Goal: Information Seeking & Learning: Check status

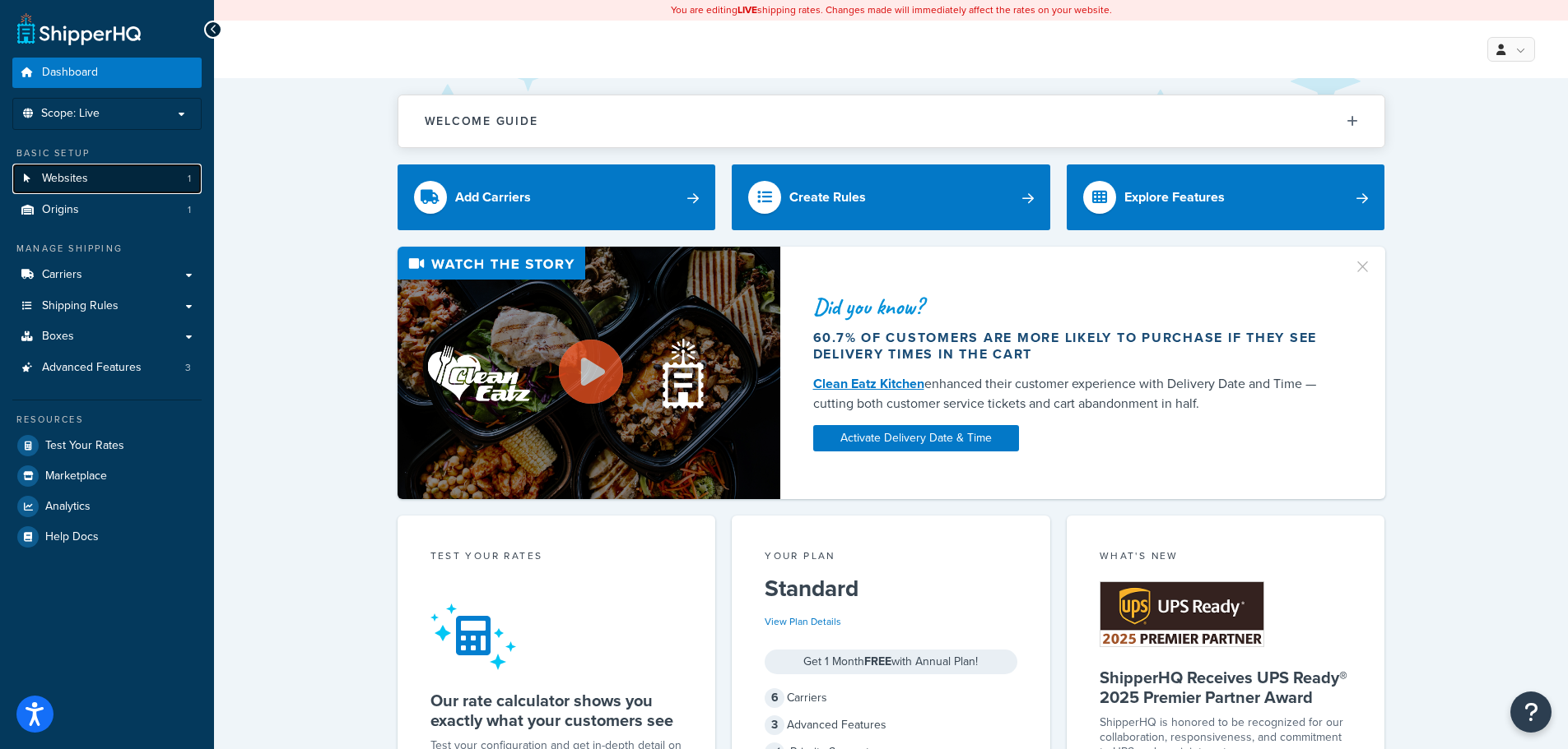
click at [79, 182] on span "Websites" at bounding box center [65, 179] width 46 height 14
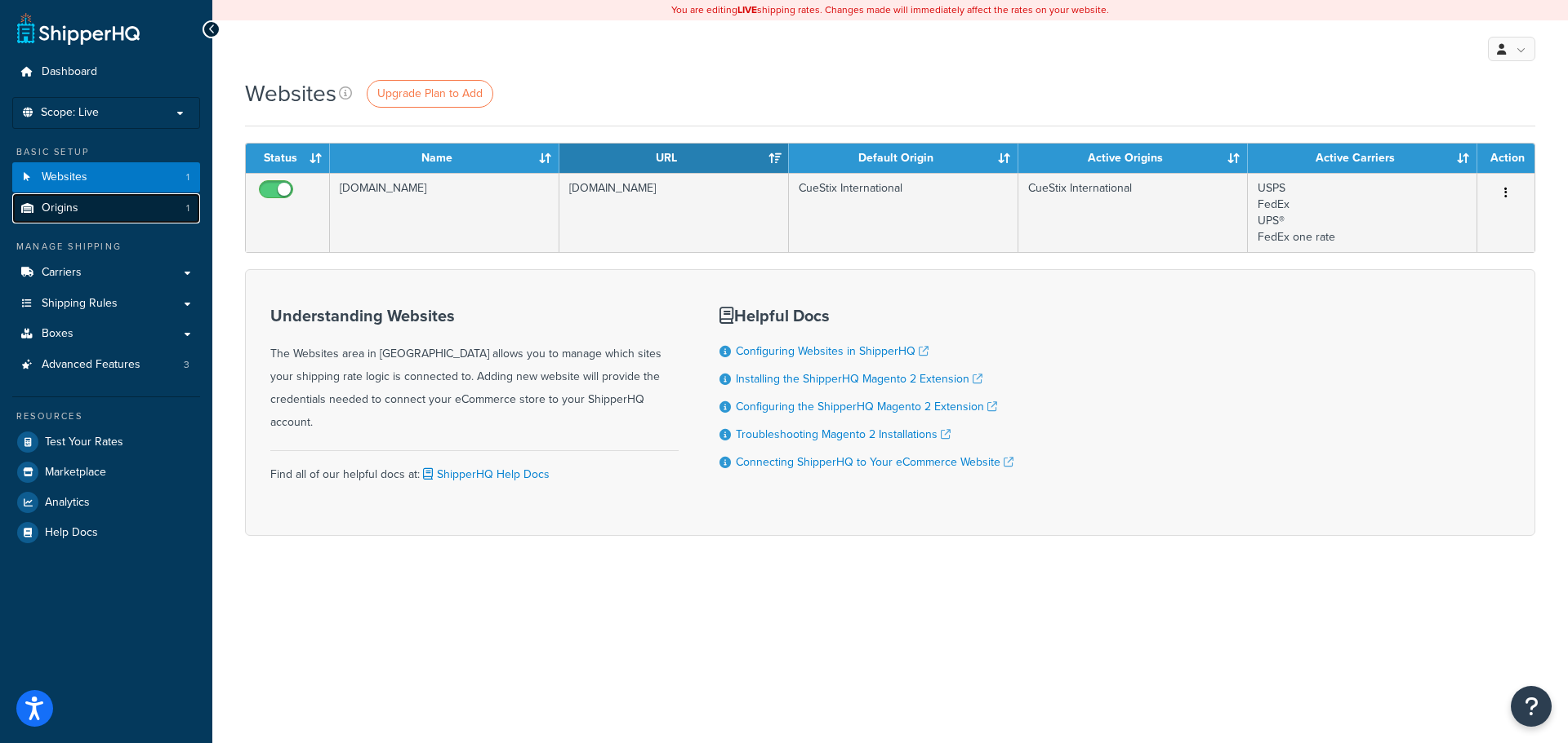
click at [54, 206] on span "Origins" at bounding box center [60, 208] width 37 height 14
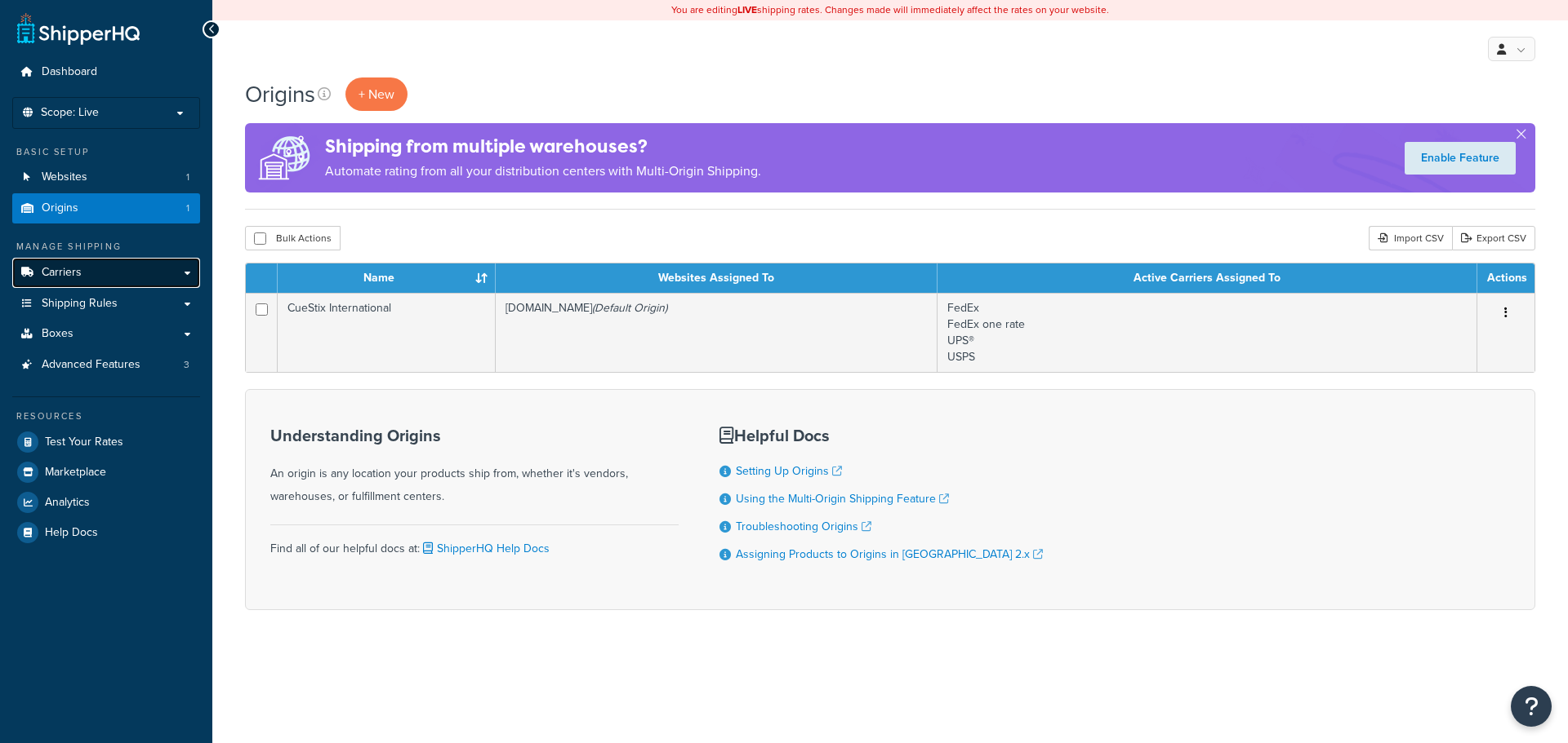
click at [55, 277] on span "Carriers" at bounding box center [62, 273] width 40 height 14
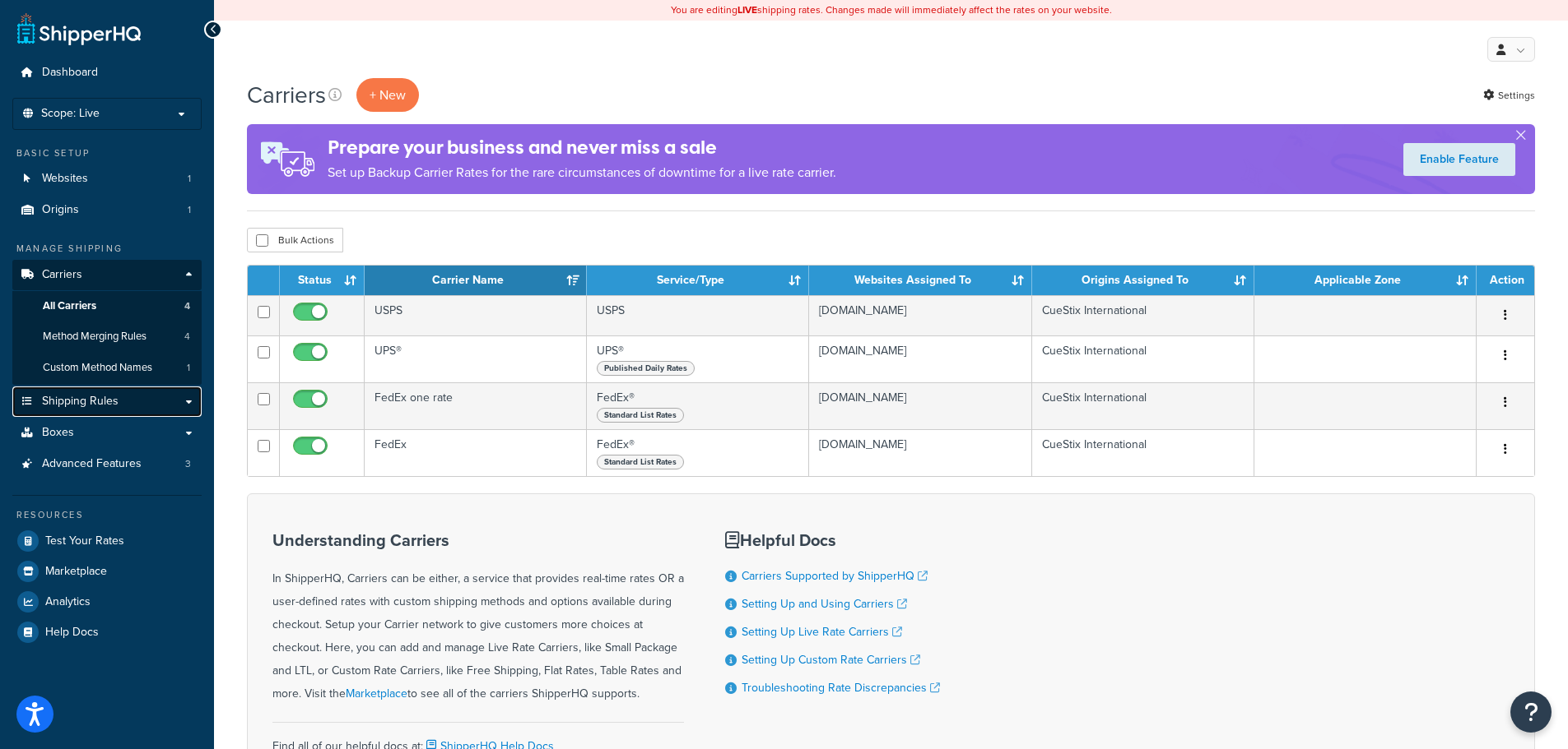
click at [74, 399] on span "Shipping Rules" at bounding box center [80, 402] width 76 height 14
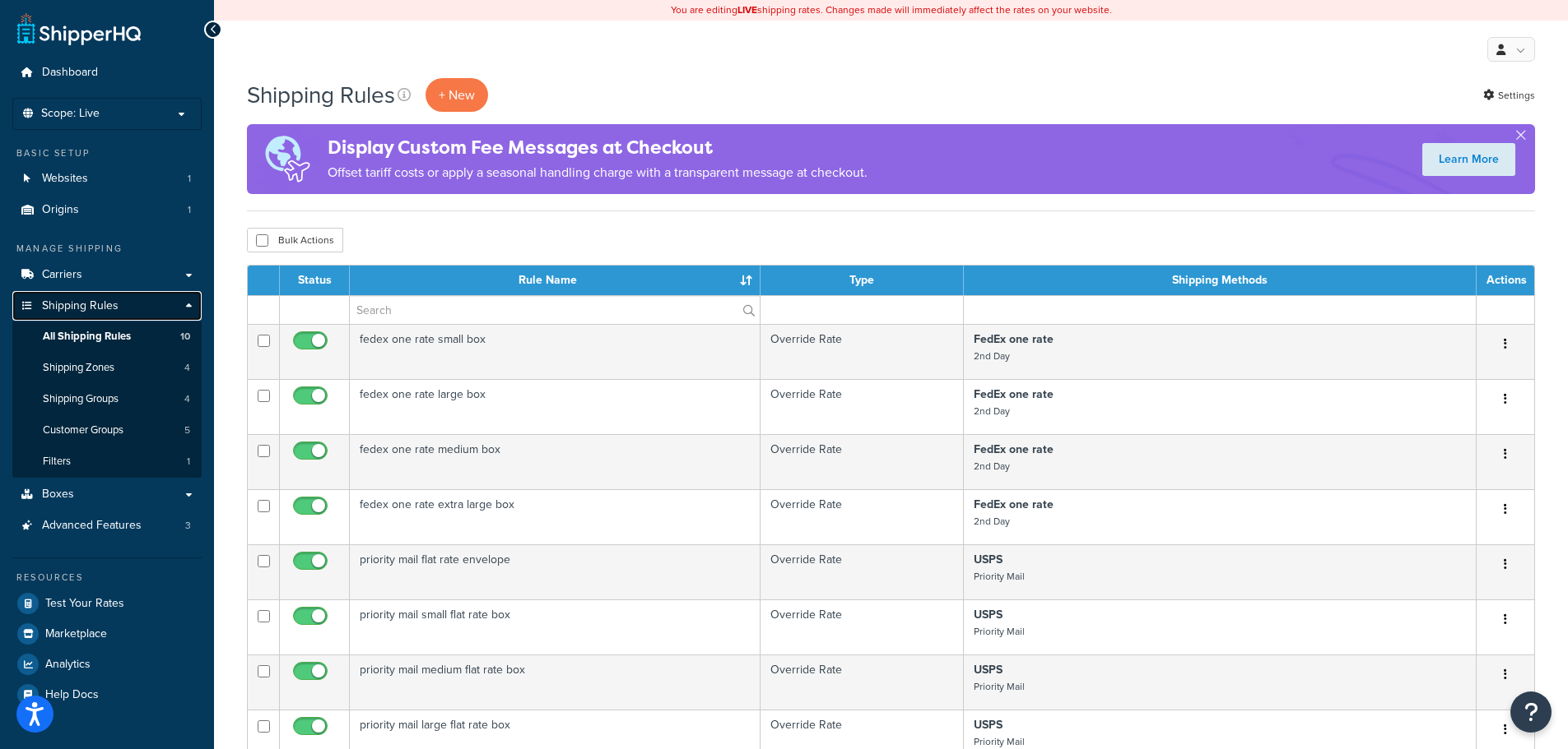
click at [64, 308] on span "Shipping Rules" at bounding box center [80, 306] width 76 height 14
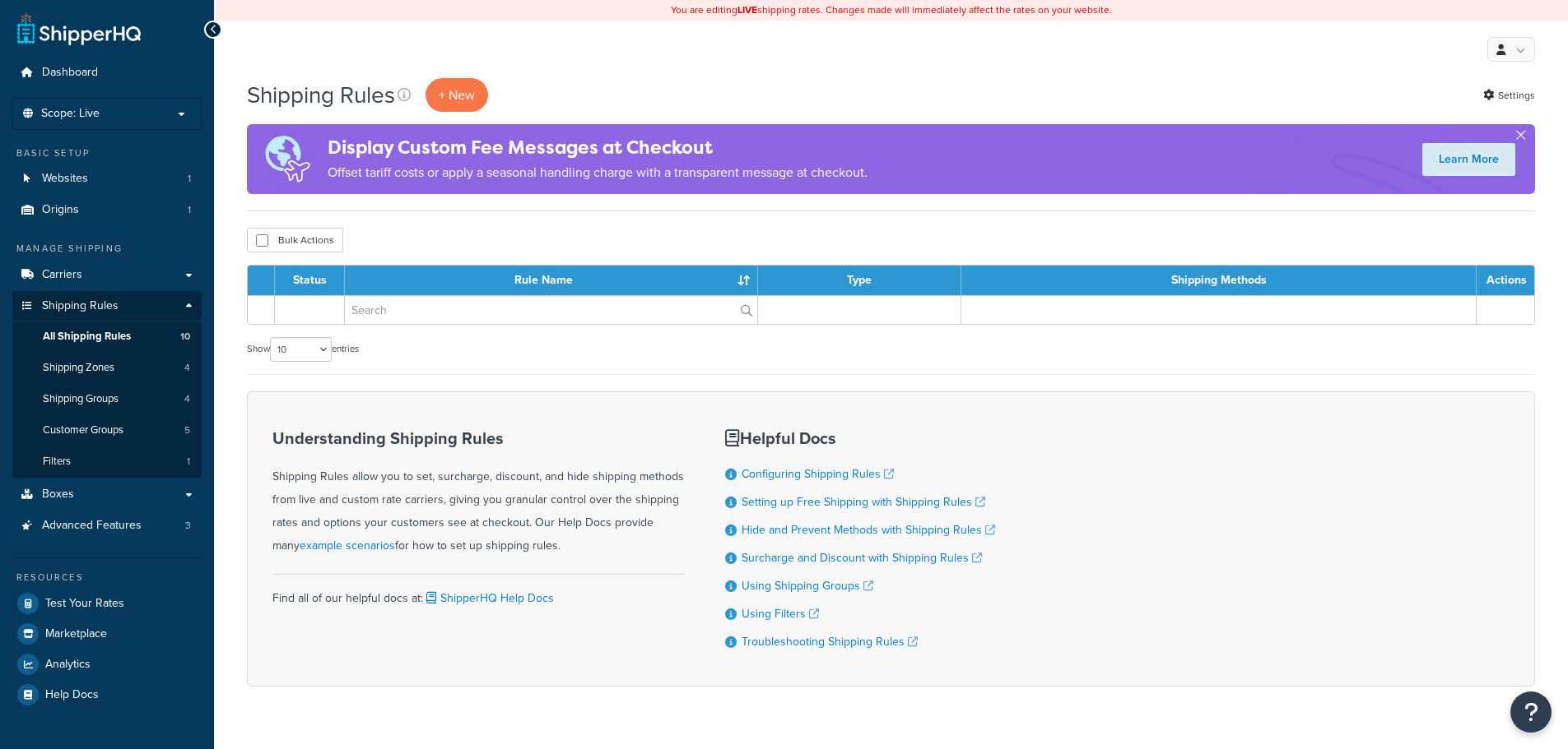
click at [57, 68] on span "Dashboard" at bounding box center [70, 73] width 56 height 14
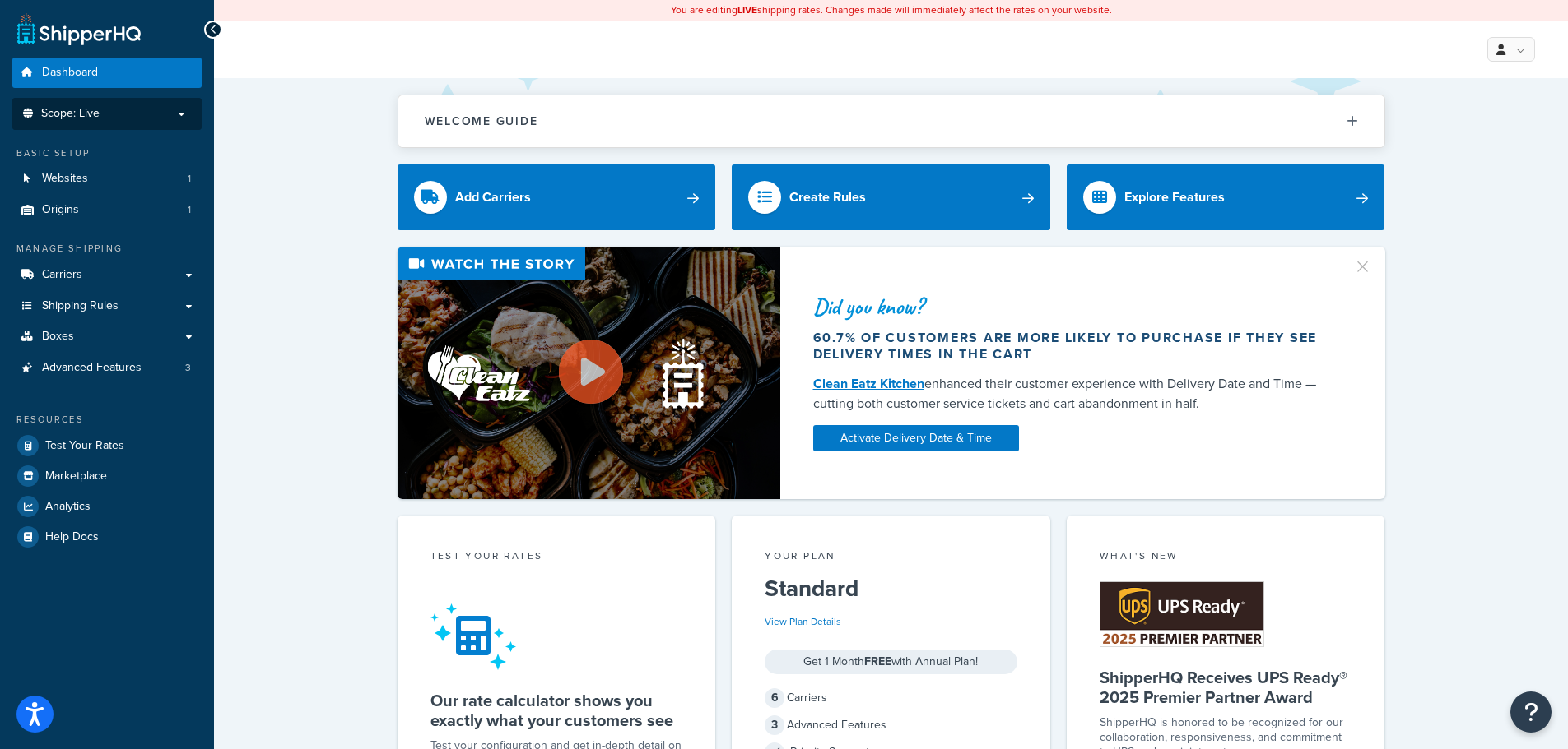
click at [67, 115] on span "Scope: Live" at bounding box center [70, 114] width 59 height 14
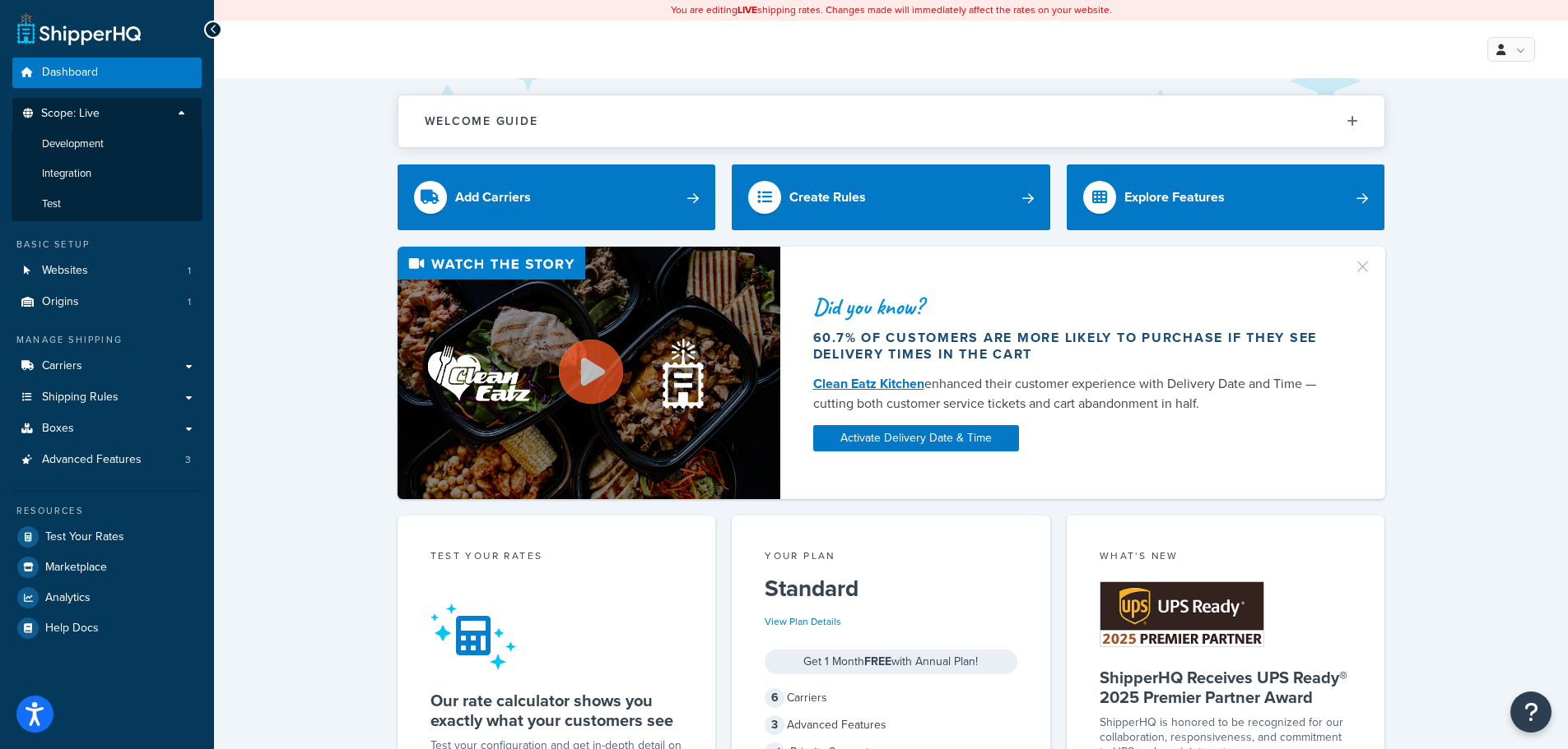
click at [67, 115] on span "Scope: Live" at bounding box center [70, 114] width 59 height 14
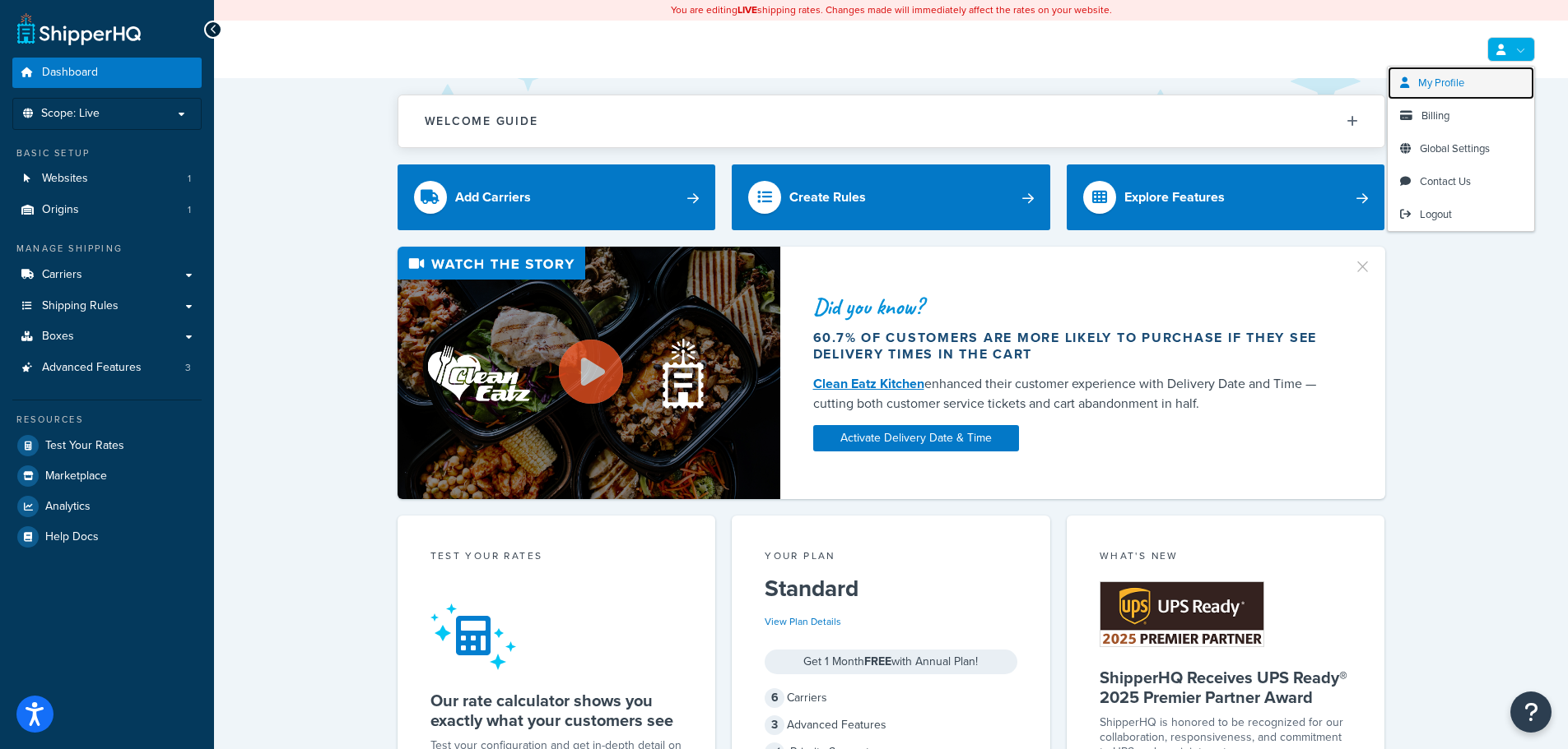
click at [1438, 78] on span "My Profile" at bounding box center [1441, 83] width 46 height 16
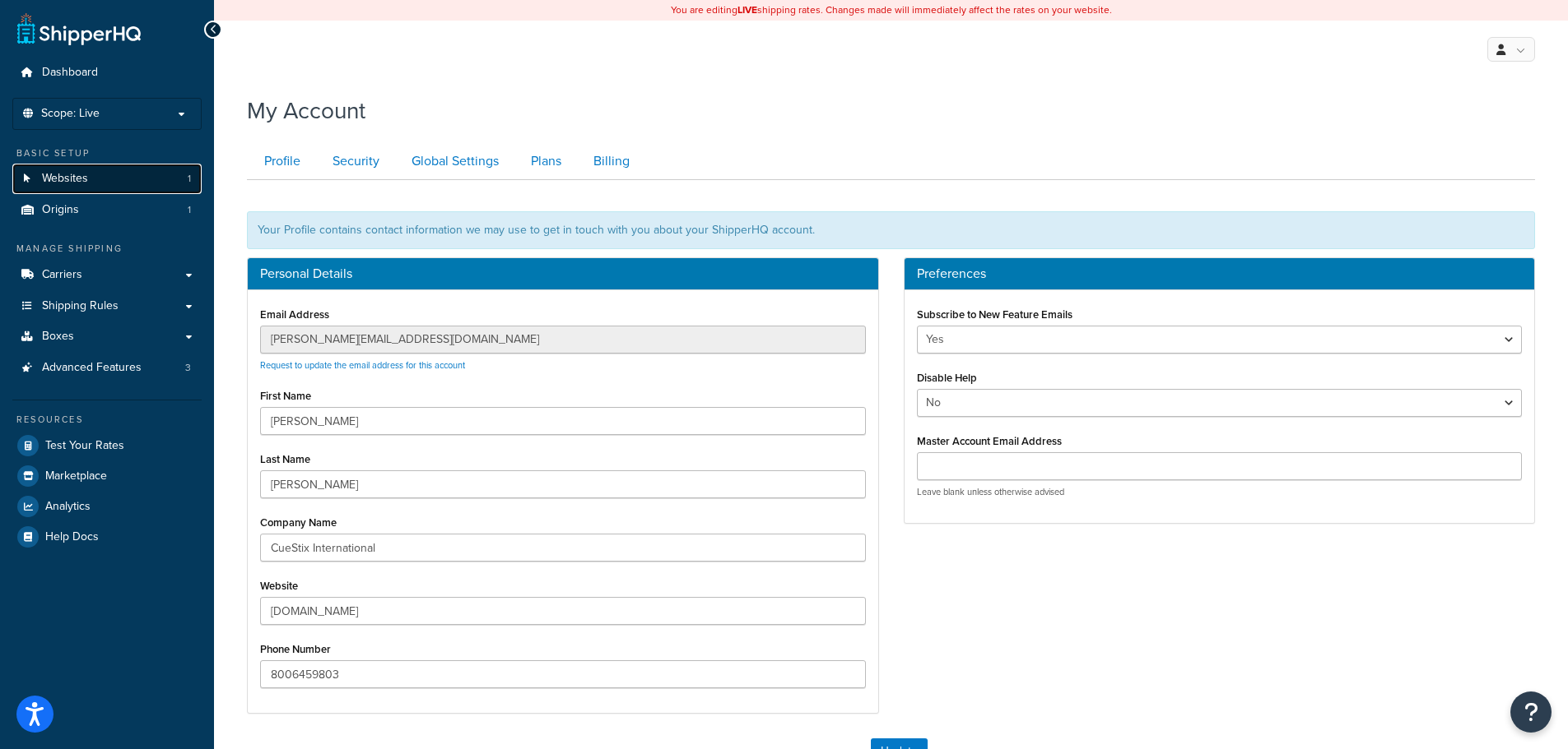
click at [70, 186] on span "Websites" at bounding box center [65, 179] width 46 height 14
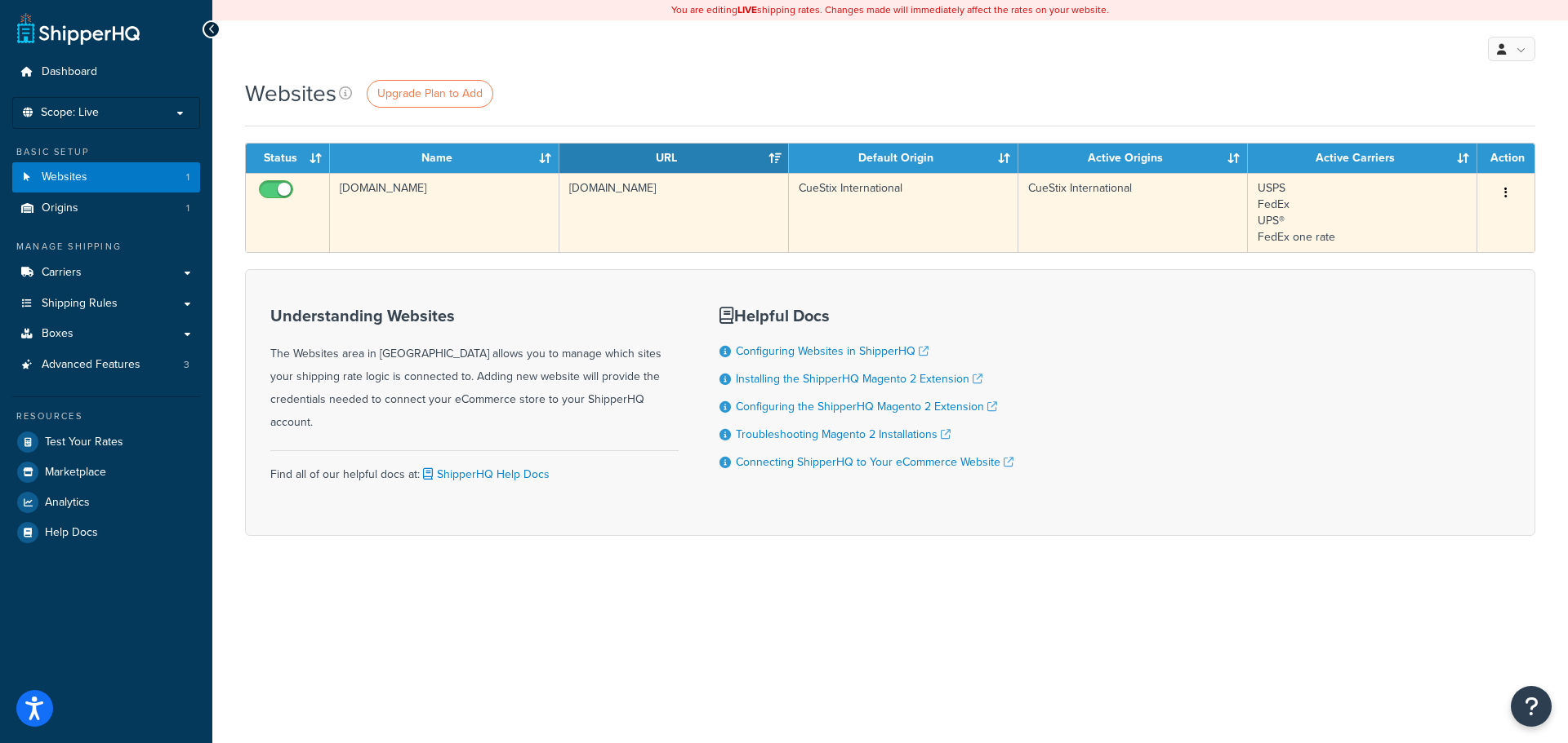
click at [369, 192] on td "[DOMAIN_NAME]" at bounding box center [444, 213] width 229 height 79
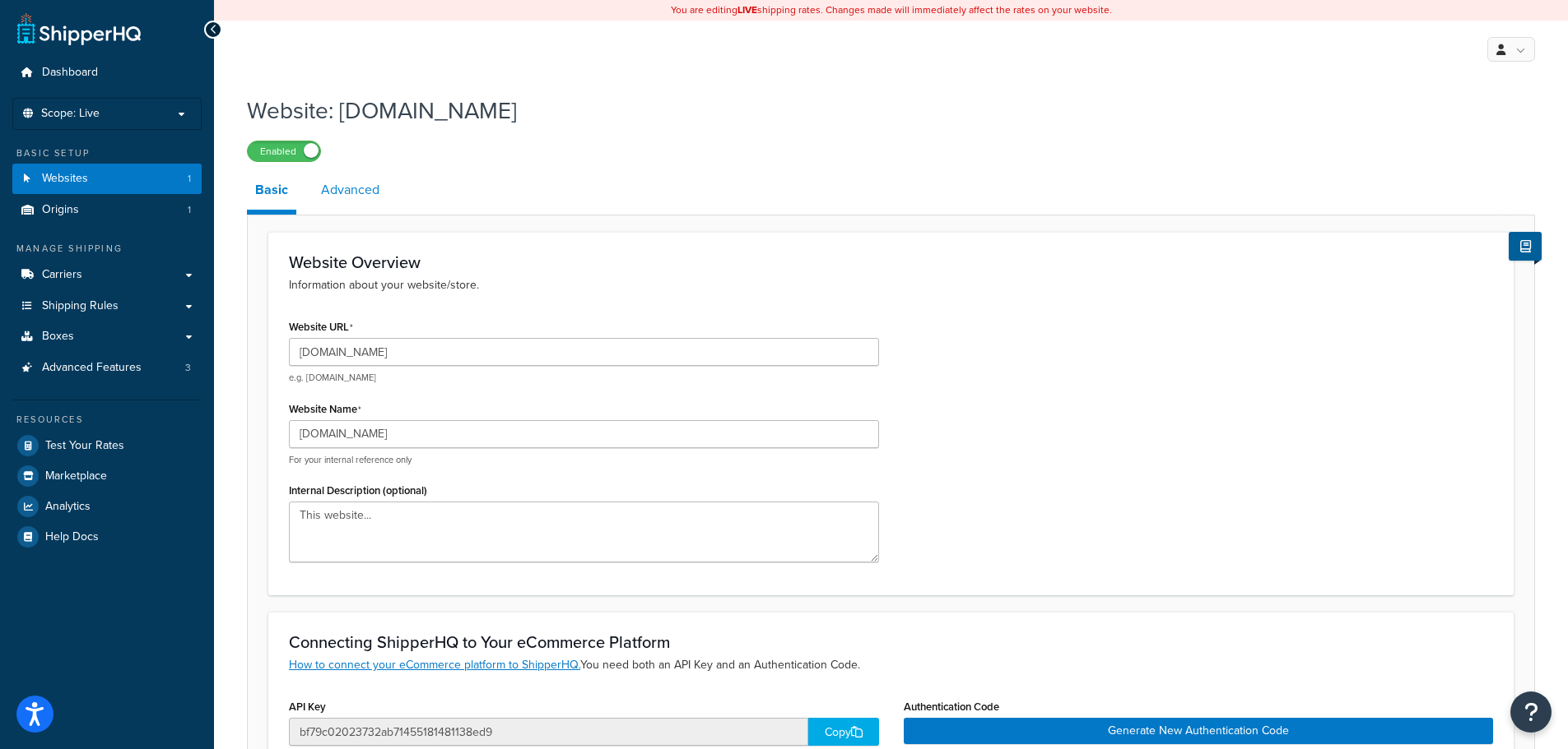
click at [332, 184] on link "Advanced" at bounding box center [350, 190] width 75 height 40
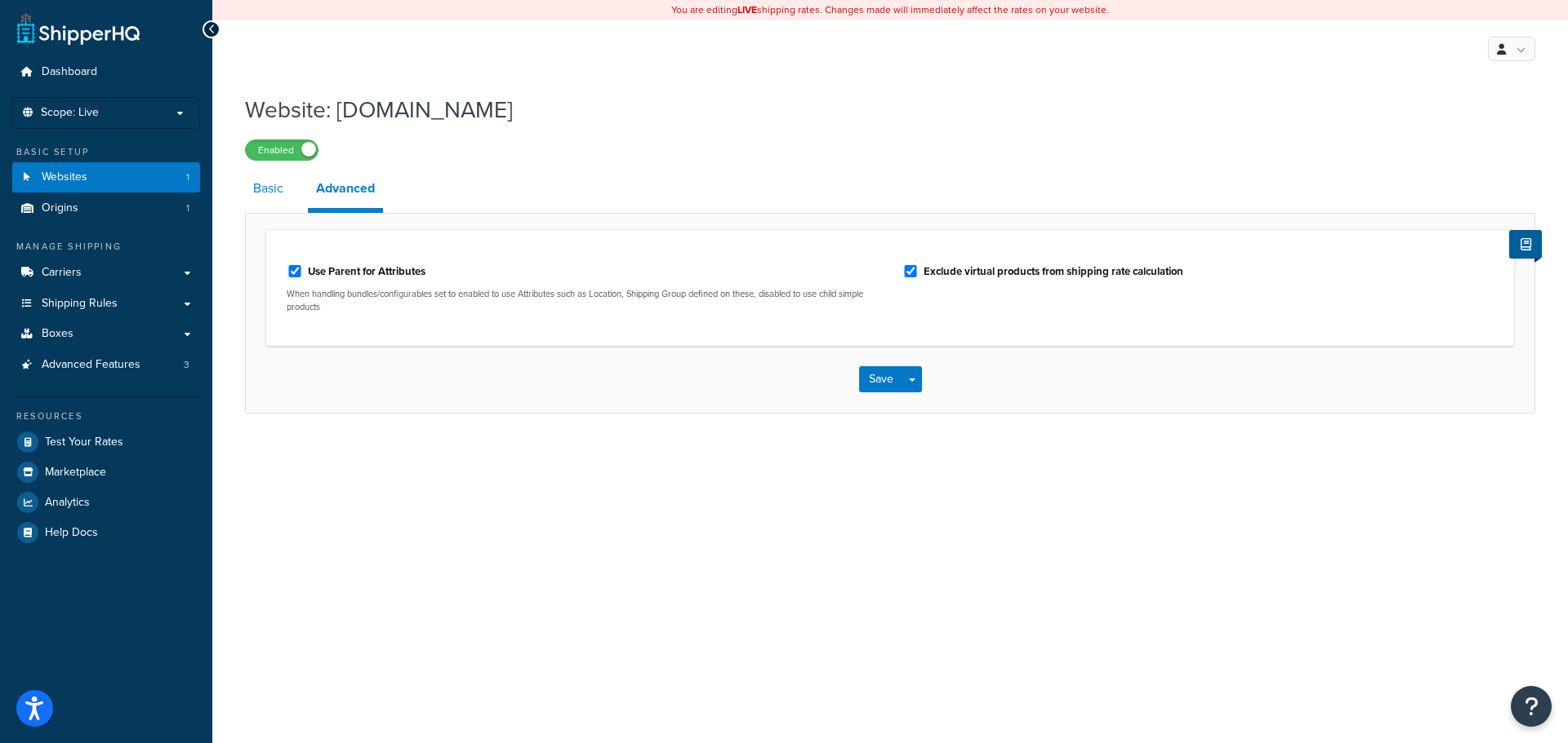
click at [266, 187] on link "Basic" at bounding box center [268, 188] width 46 height 39
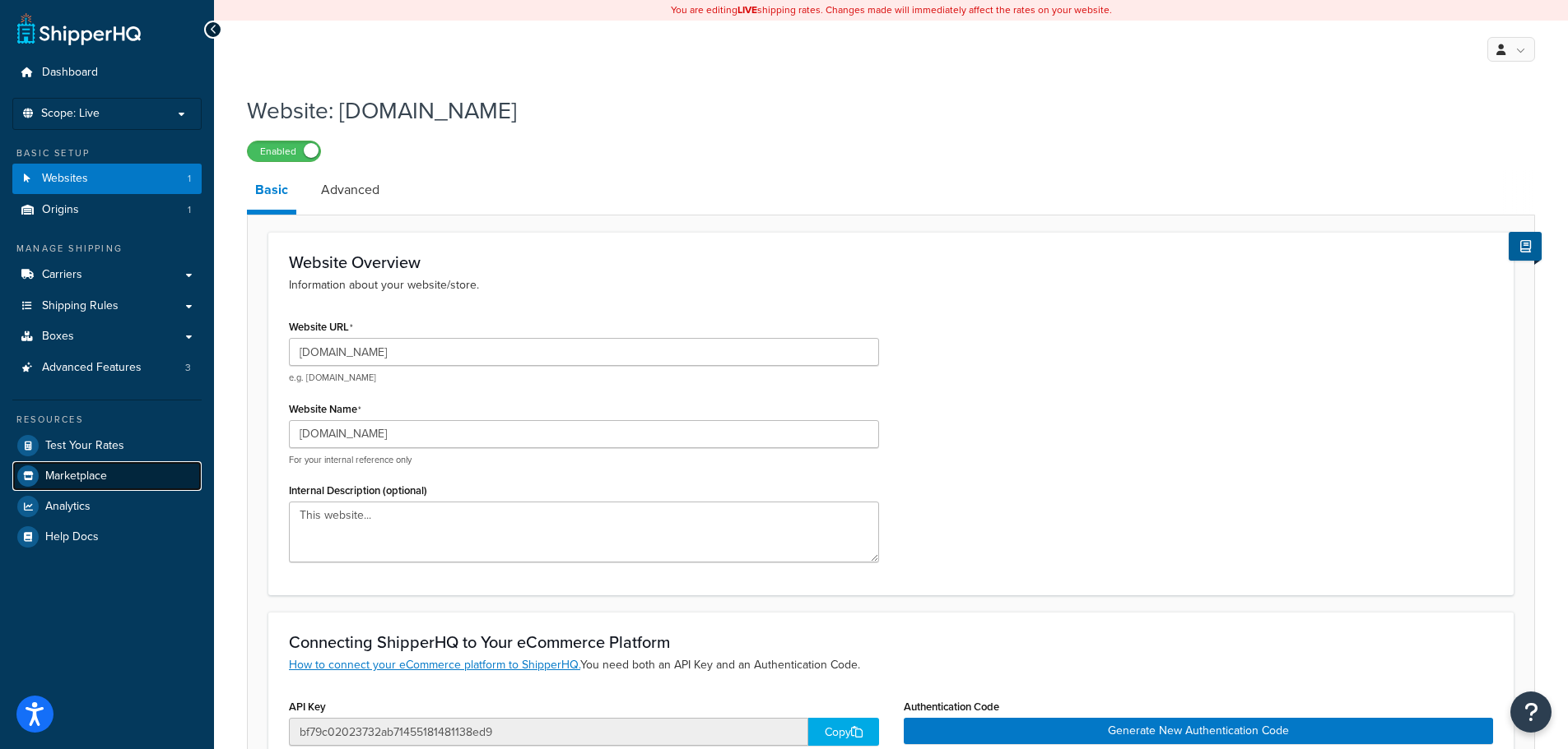
click at [74, 484] on span "Marketplace" at bounding box center [76, 477] width 61 height 14
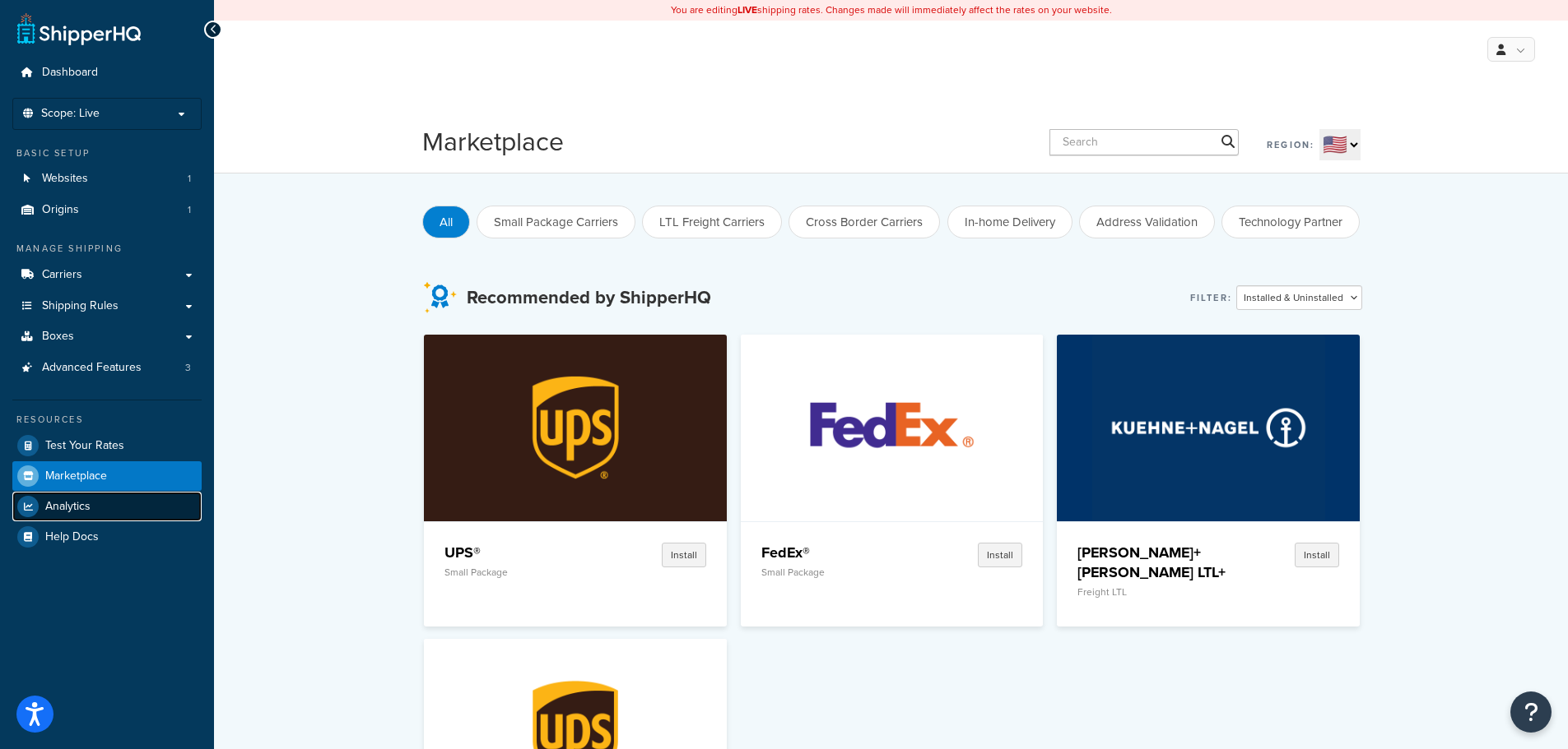
click at [67, 502] on span "Analytics" at bounding box center [69, 508] width 46 height 14
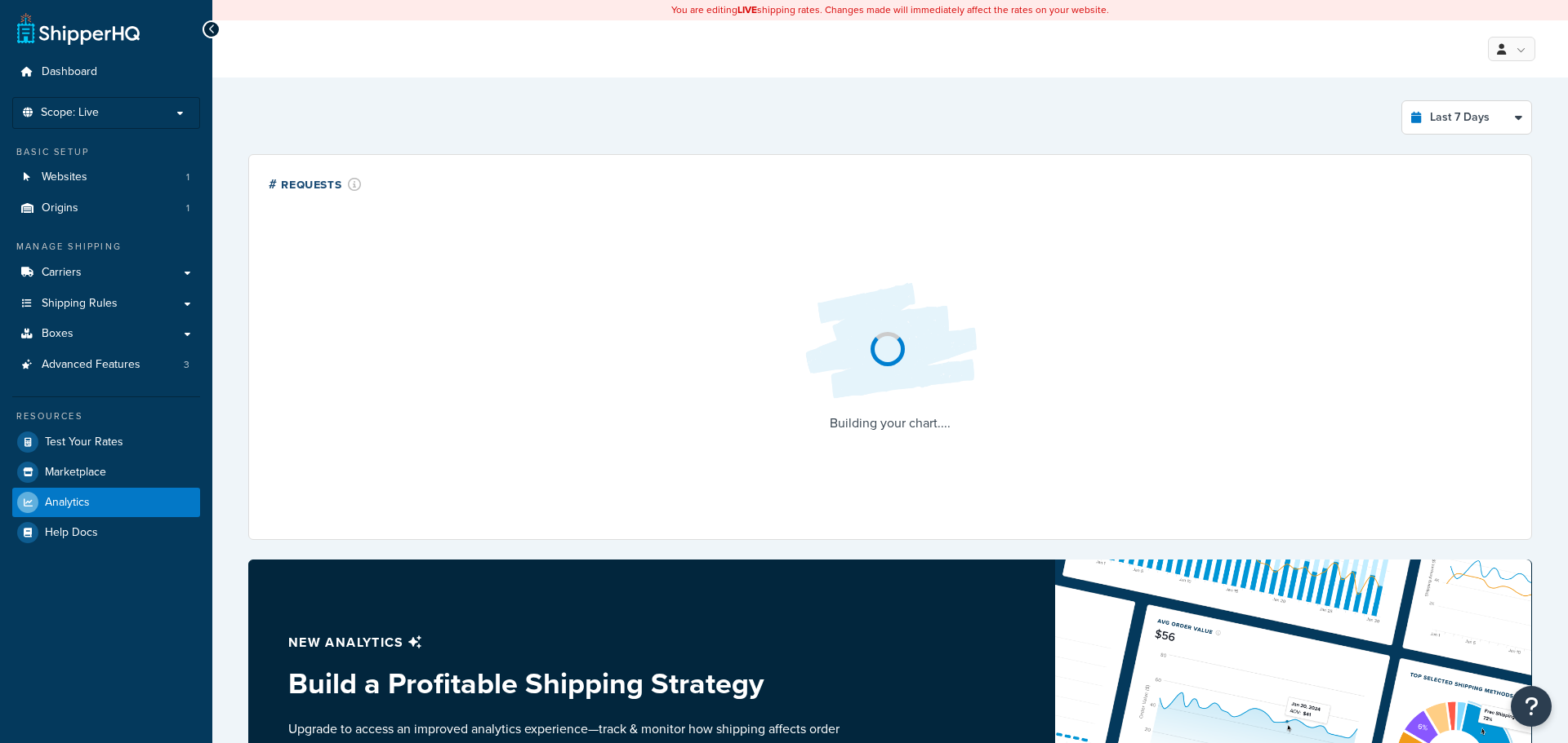
select select "last_7_days"
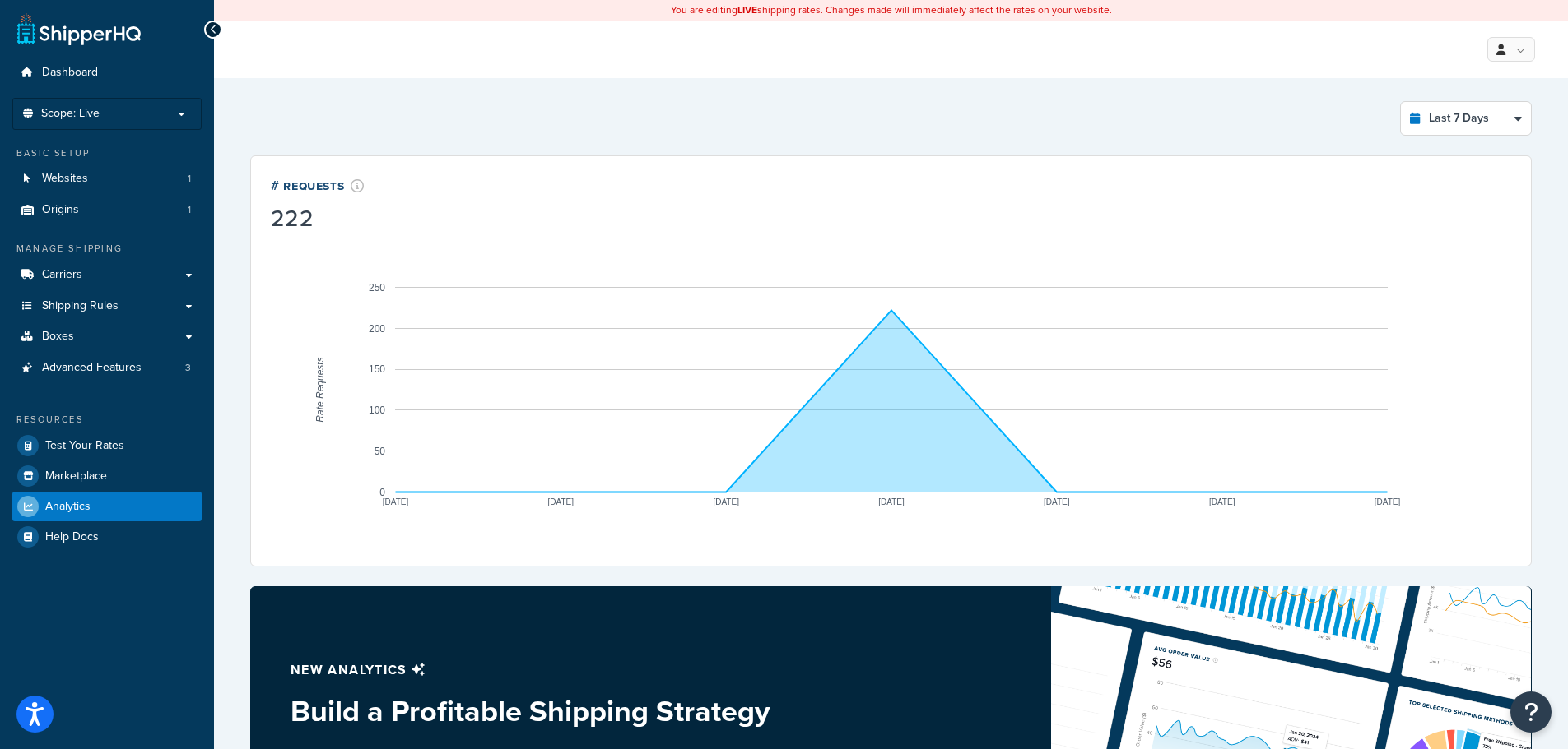
click at [887, 391] on icon "A chart." at bounding box center [892, 400] width 992 height 182
click at [892, 307] on circle "A chart." at bounding box center [891, 309] width 6 height 6
click at [892, 310] on circle "A chart." at bounding box center [891, 309] width 6 height 6
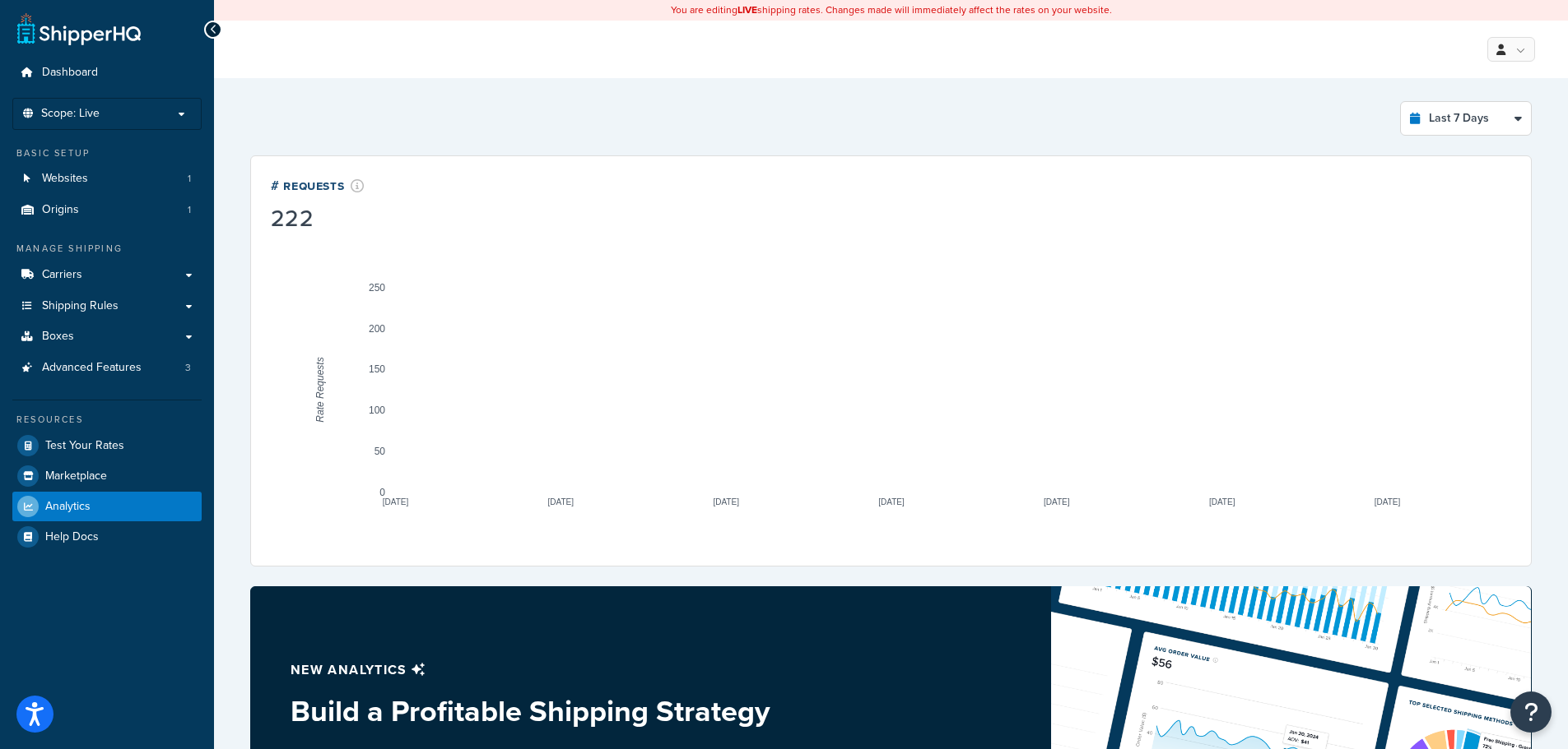
click at [283, 220] on div "222" at bounding box center [317, 219] width 94 height 23
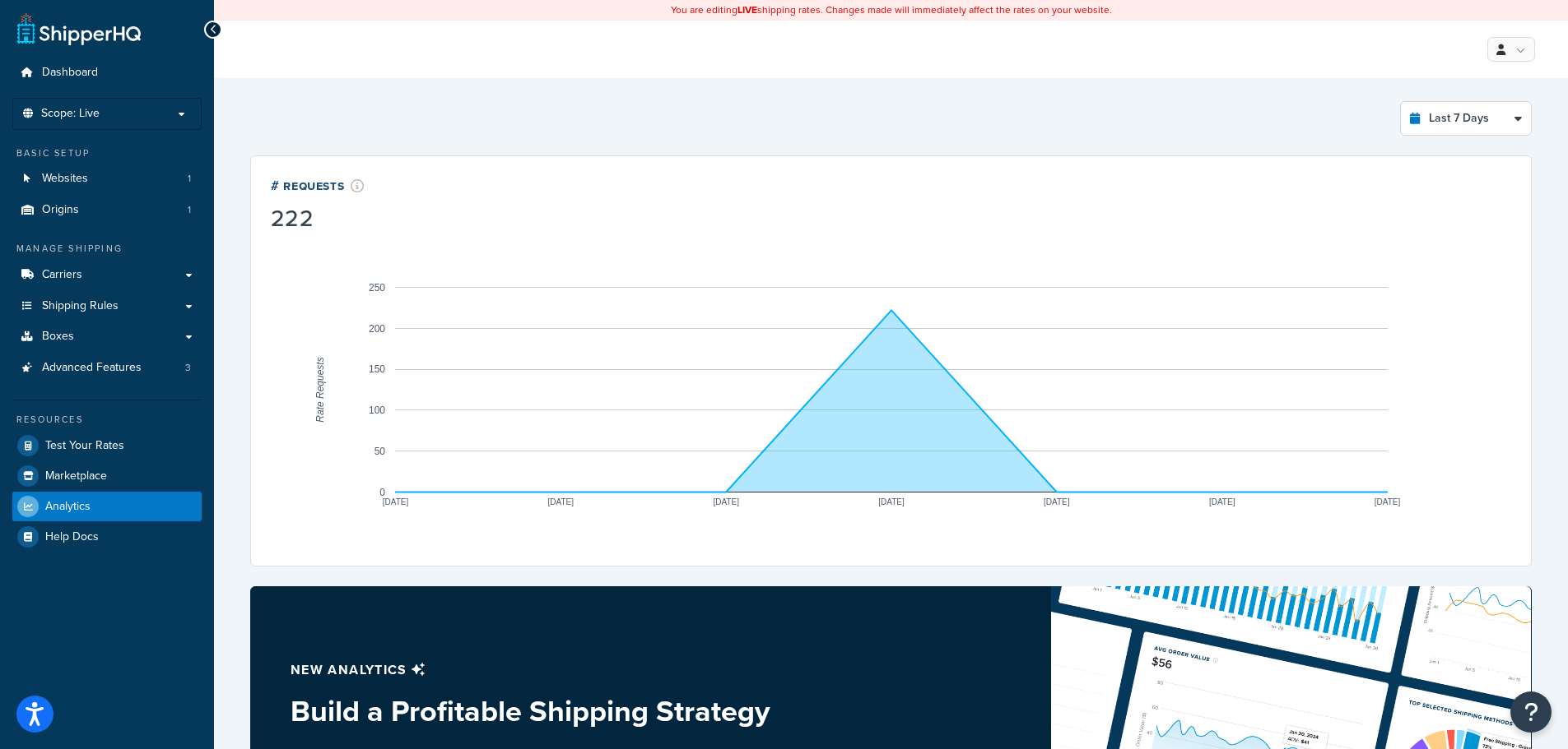
click at [300, 165] on div "# Requests 222 [DATE] [DATE] [DATE] [DATE] [DATE] [DATE] [DATE] 0 50 100 150 20…" at bounding box center [891, 361] width 1282 height 411
click at [307, 188] on div "# Requests" at bounding box center [317, 185] width 94 height 19
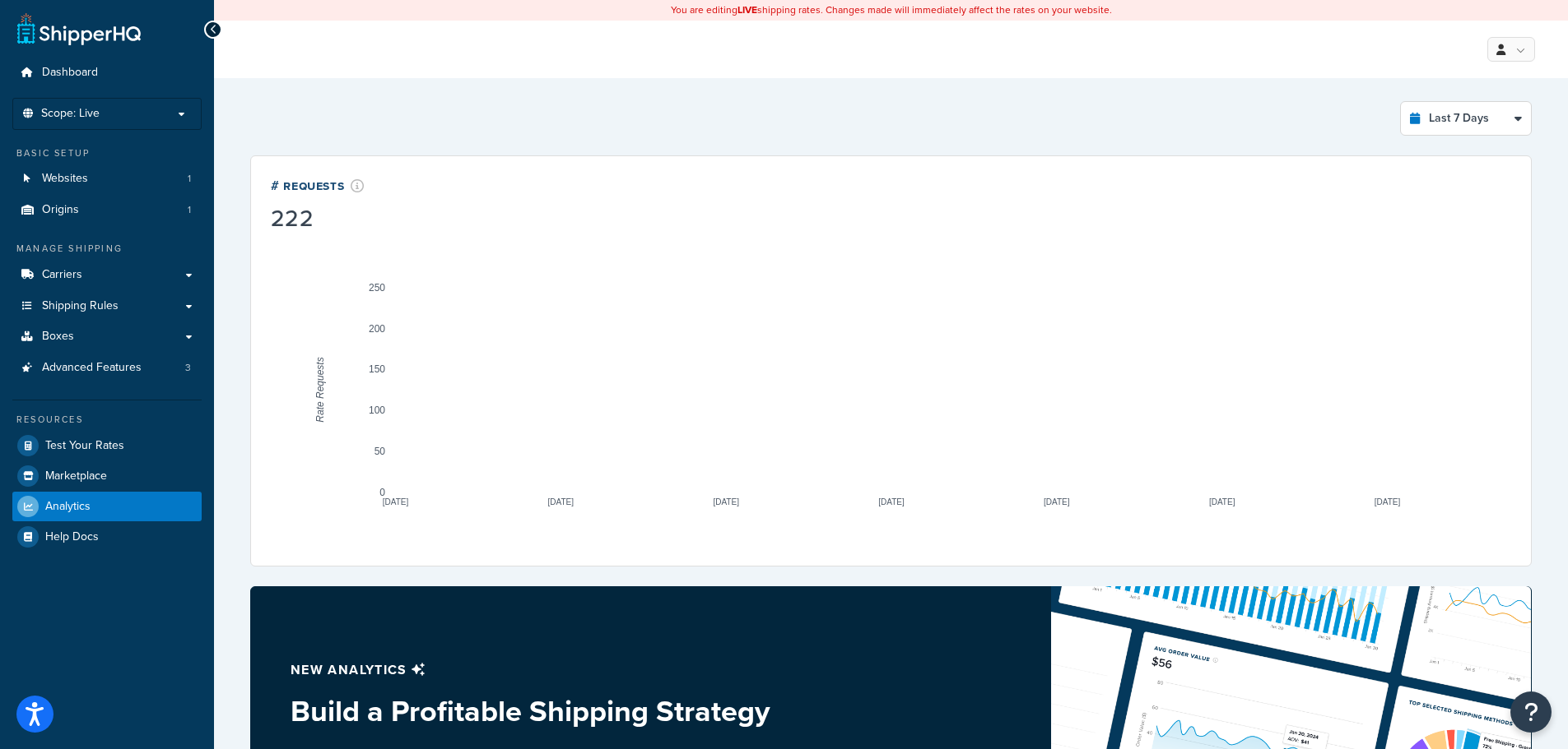
click at [625, 111] on div "Last 7 Days Select a time period Last 24 Hours Last 7 Days Last 30 Days Last 3 …" at bounding box center [891, 118] width 1282 height 34
